Goal: Information Seeking & Learning: Find specific page/section

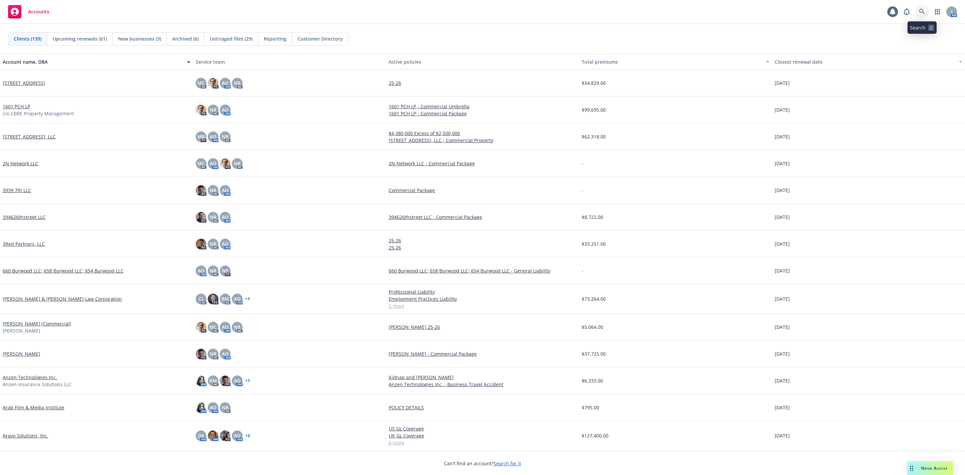
click at [922, 10] on icon at bounding box center [922, 12] width 6 height 6
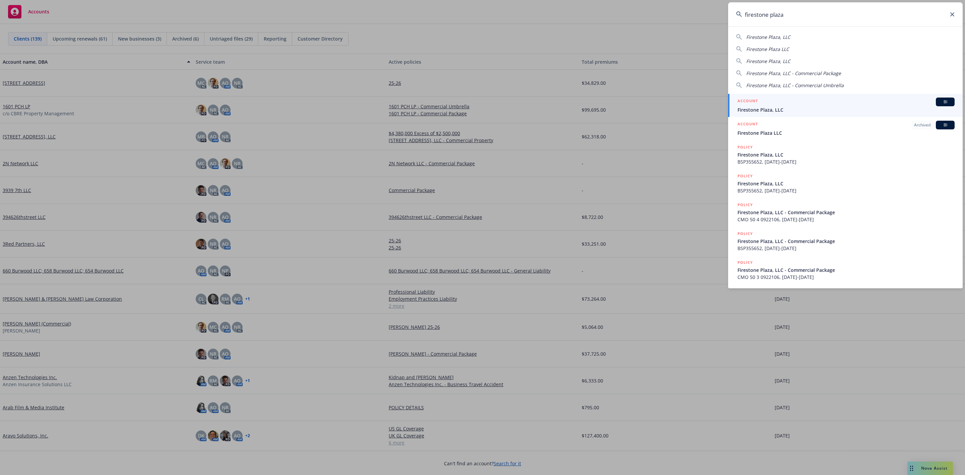
type input "firestone plaza"
click at [862, 97] on link "ACCOUNT BI Firestone Plaza, LLC" at bounding box center [845, 105] width 235 height 23
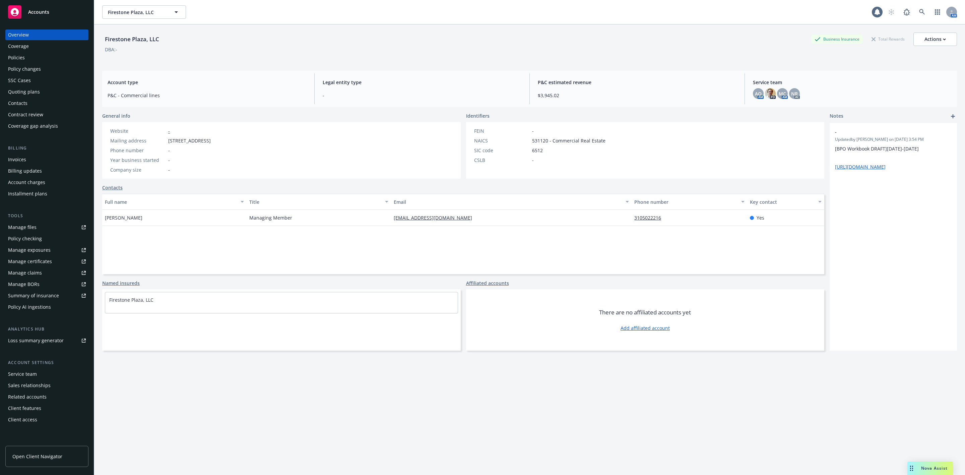
click at [915, 472] on div "Drag to move" at bounding box center [911, 467] width 8 height 13
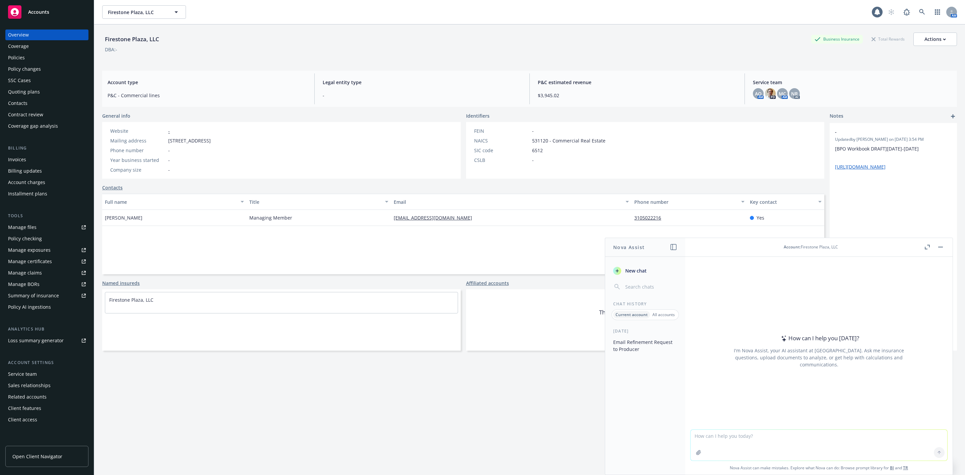
click at [839, 443] on textarea at bounding box center [819, 445] width 257 height 31
paste textarea "Hi [PERSON_NAME] – Happy [DATE]. I hope you are well. [US_STATE] Mutual might b…"
type textarea "Hi Nova - please refine: Hi [PERSON_NAME] – Happy [DATE]. I hope you are well. …"
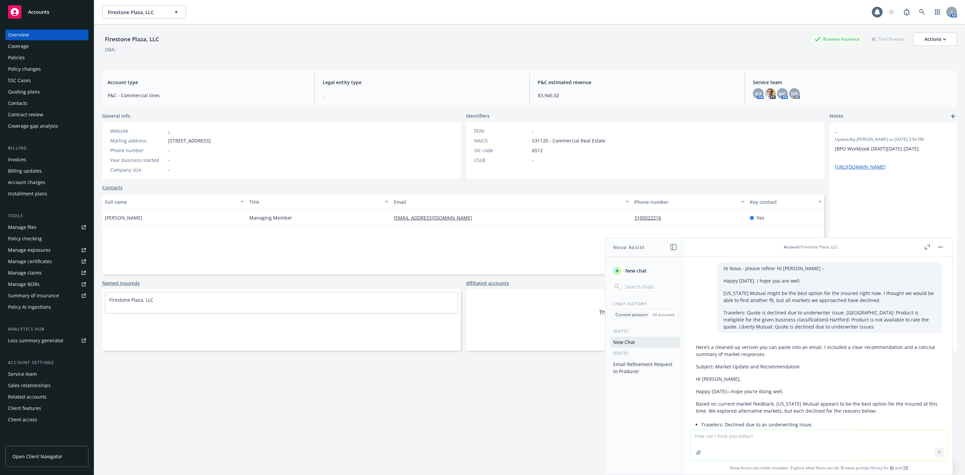
scroll to position [99, 0]
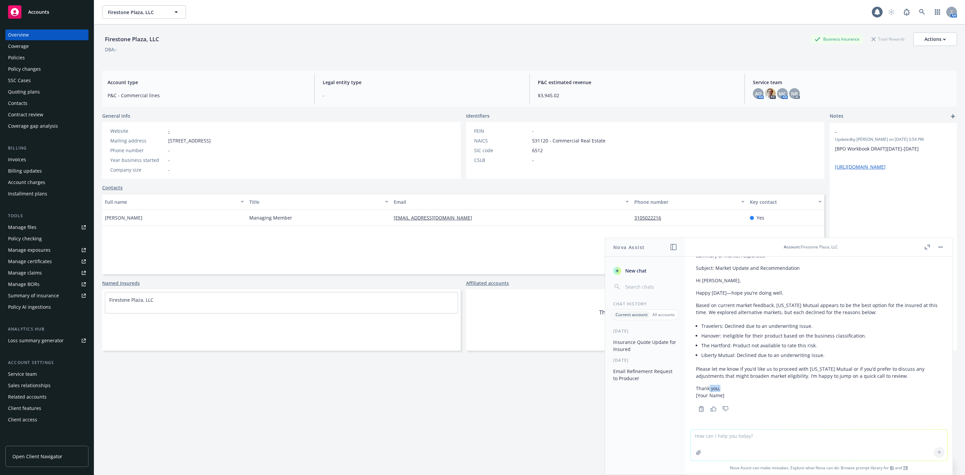
drag, startPoint x: 721, startPoint y: 386, endPoint x: 709, endPoint y: 387, distance: 11.8
click at [709, 387] on p "Thank you, [Your Name]" at bounding box center [819, 392] width 246 height 14
click at [753, 382] on div "Here’s a cleaned-up version you can paste into an email. I included a clear rec…" at bounding box center [819, 321] width 246 height 159
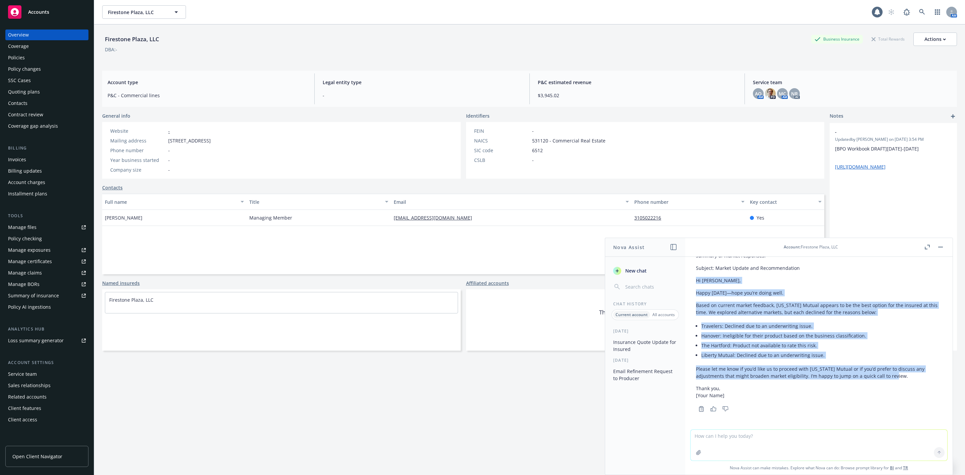
drag, startPoint x: 902, startPoint y: 375, endPoint x: 696, endPoint y: 279, distance: 227.4
click at [696, 279] on div "Here’s a cleaned-up version you can paste into an email. I included a clear rec…" at bounding box center [819, 321] width 246 height 159
copy div "Hi [PERSON_NAME], Happy [DATE]—hope you’re doing well. Based on current market …"
click at [925, 37] on div "Actions" at bounding box center [935, 39] width 21 height 13
click at [865, 82] on link "Copy logging email" at bounding box center [902, 84] width 110 height 13
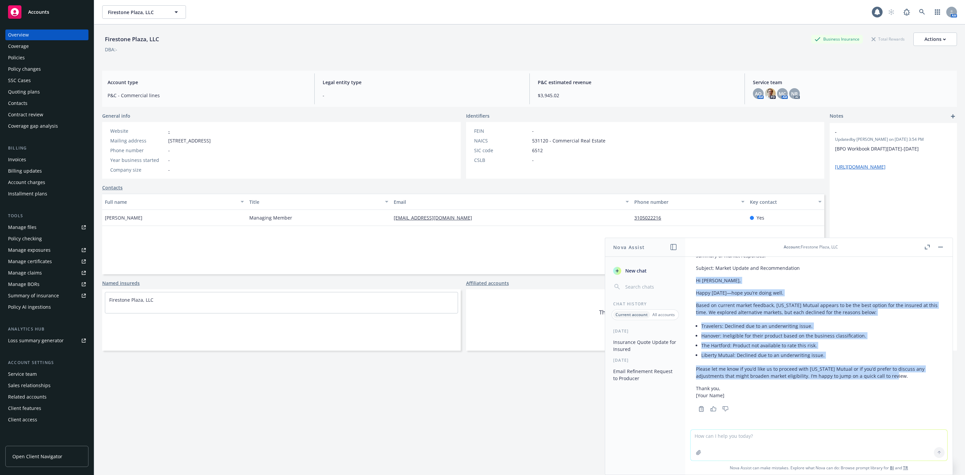
click at [944, 248] on button "button" at bounding box center [941, 247] width 8 height 8
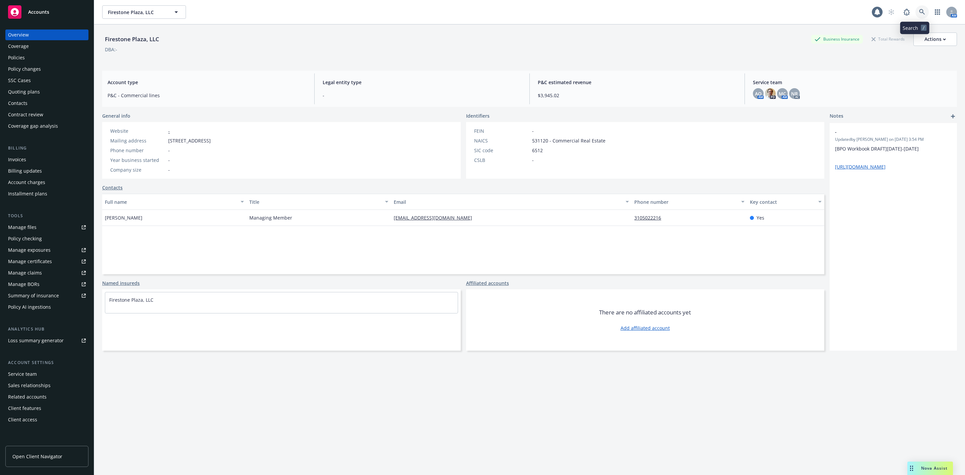
click at [916, 7] on link at bounding box center [922, 11] width 13 height 13
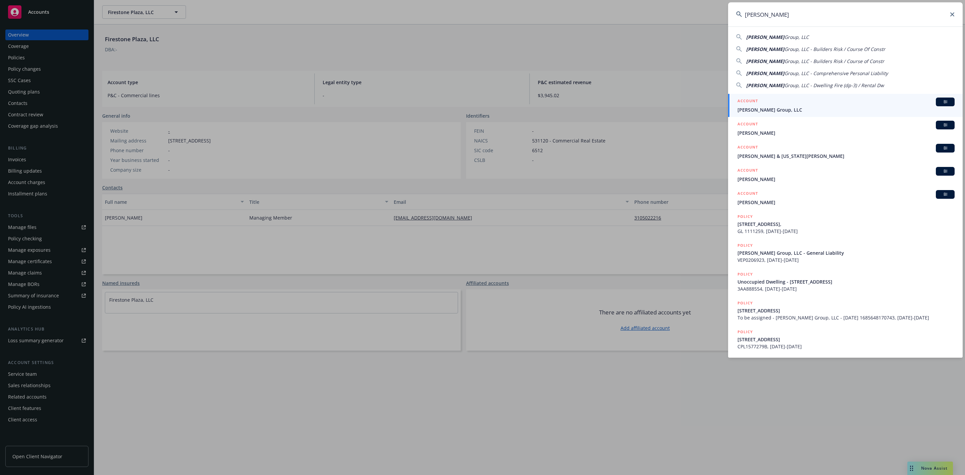
type input "[PERSON_NAME]"
click at [773, 103] on div "ACCOUNT BI" at bounding box center [846, 102] width 217 height 9
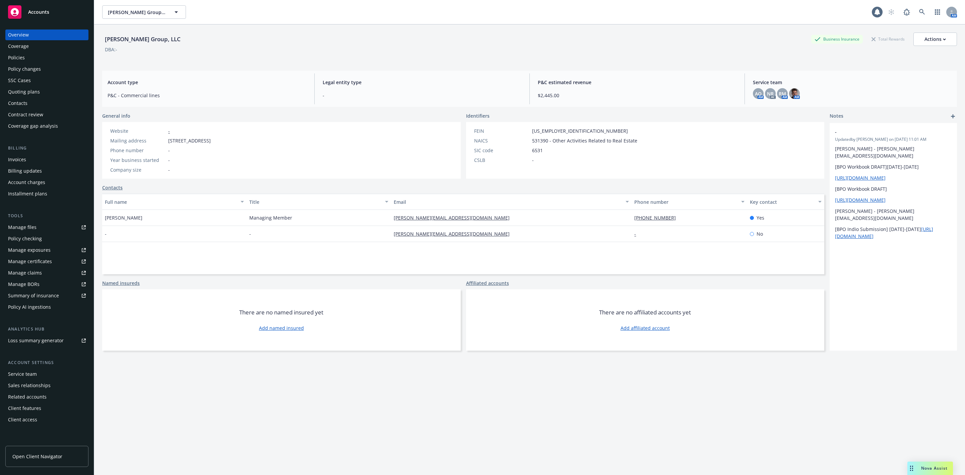
click at [36, 61] on div "Policies" at bounding box center [47, 57] width 78 height 11
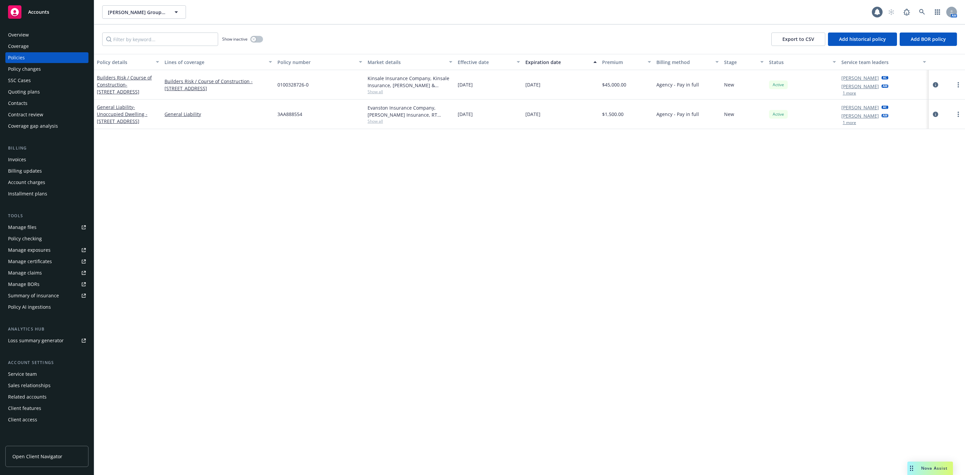
click at [486, 158] on div "Policy details Lines of coverage Policy number Market details Effective date Ex…" at bounding box center [529, 264] width 871 height 421
click at [958, 82] on circle "more" at bounding box center [958, 82] width 1 height 1
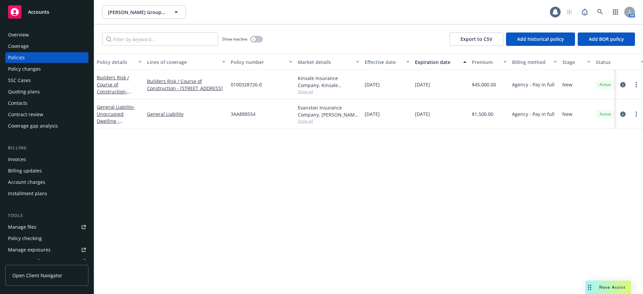
drag, startPoint x: 443, startPoint y: 218, endPoint x: 461, endPoint y: 282, distance: 66.7
click at [445, 217] on div "Policy details Lines of coverage Policy number Market details Effective date Ex…" at bounding box center [368, 264] width 549 height 421
click at [597, 13] on icon at bounding box center [600, 12] width 6 height 6
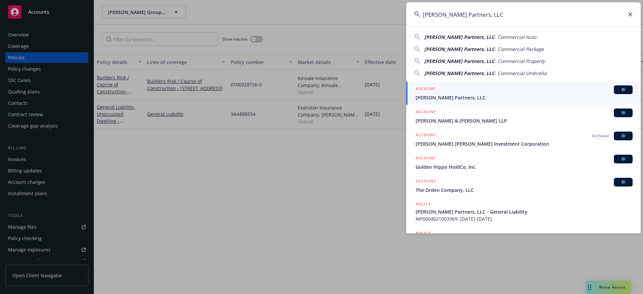
type input "[PERSON_NAME] Partners, LLC"
click at [463, 90] on div "ACCOUNT BI" at bounding box center [524, 89] width 217 height 9
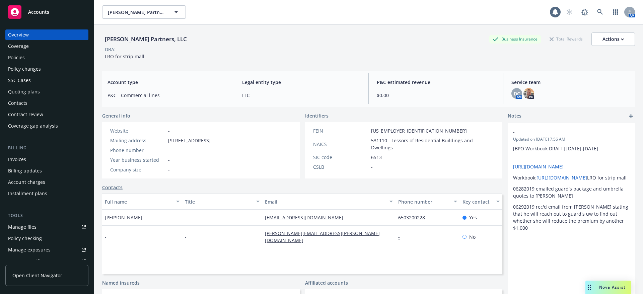
click at [27, 56] on div "Policies" at bounding box center [47, 57] width 78 height 11
